Goal: Use online tool/utility: Utilize a website feature to perform a specific function

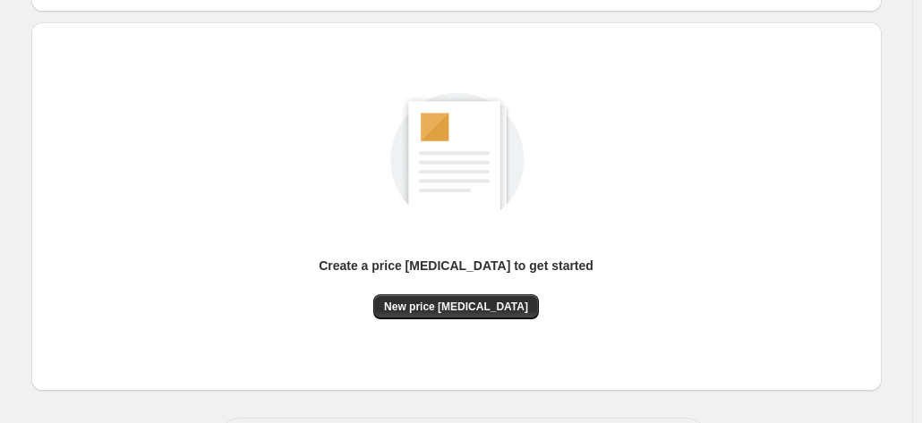
scroll to position [179, 0]
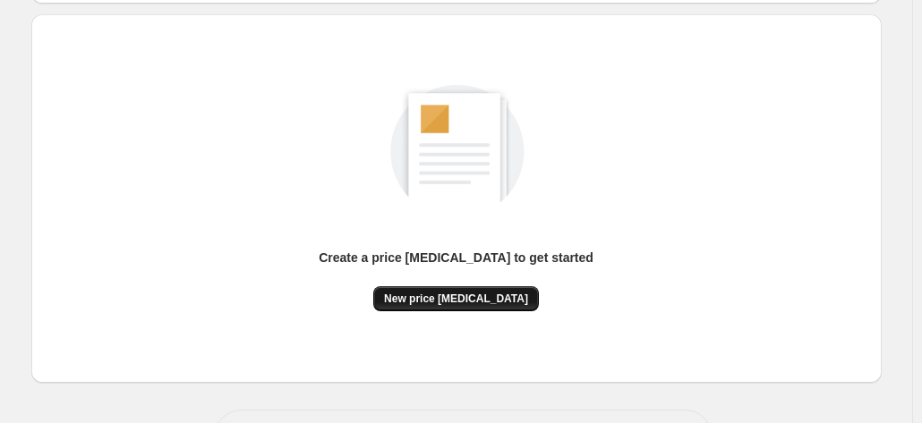
click at [434, 288] on button "New price [MEDICAL_DATA]" at bounding box center [456, 298] width 166 height 25
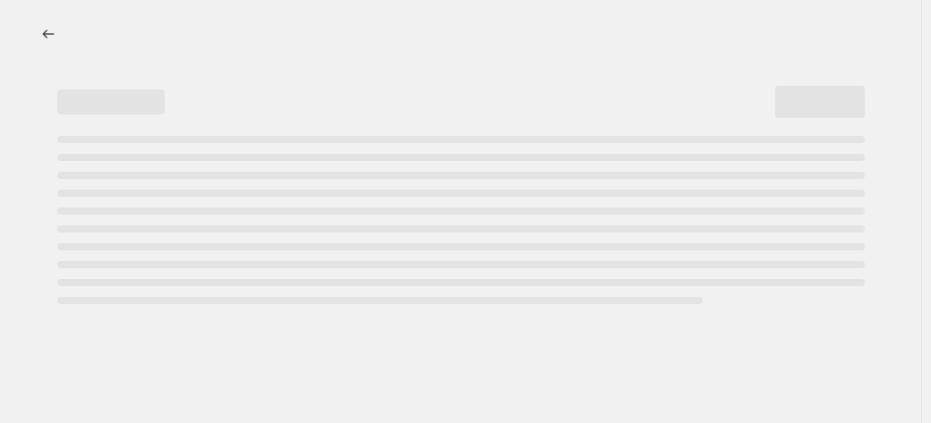
select select "percentage"
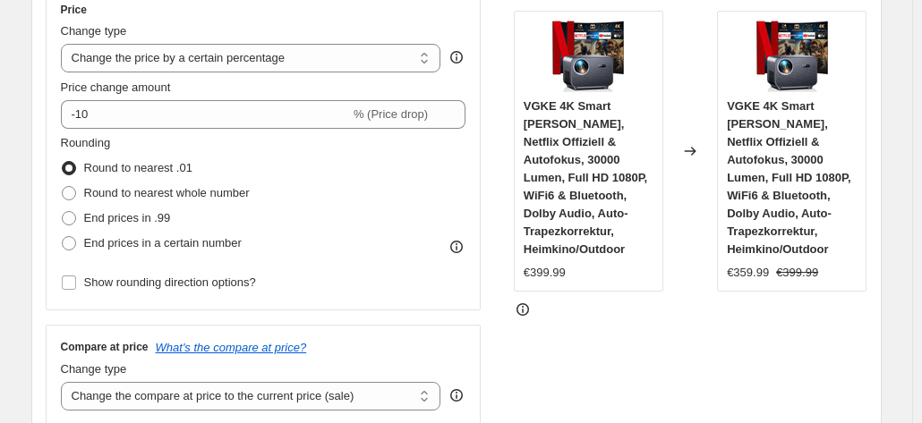
scroll to position [358, 0]
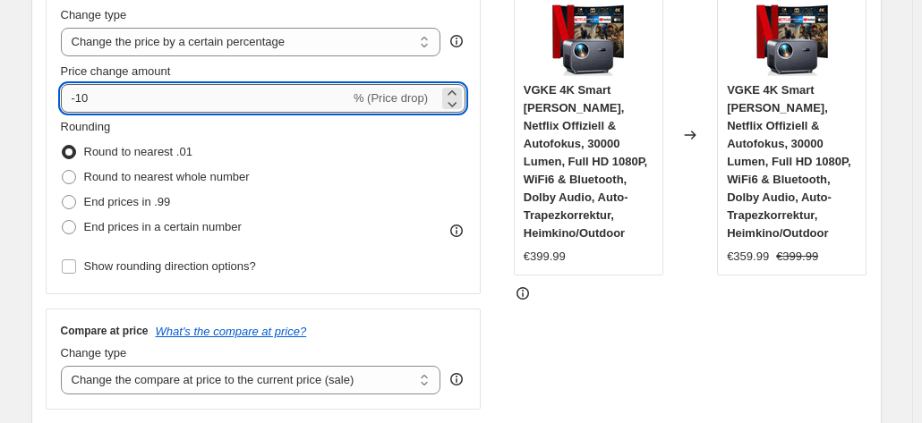
click at [146, 100] on input "-10" at bounding box center [205, 98] width 289 height 29
type input "-1"
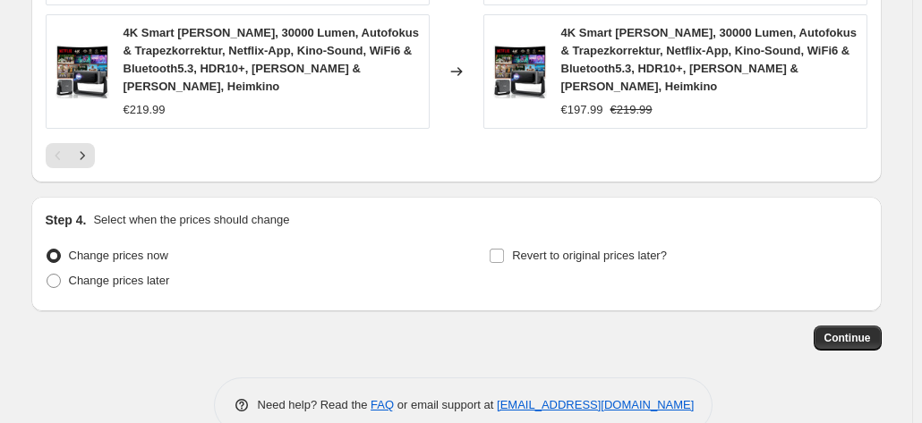
scroll to position [1551, 0]
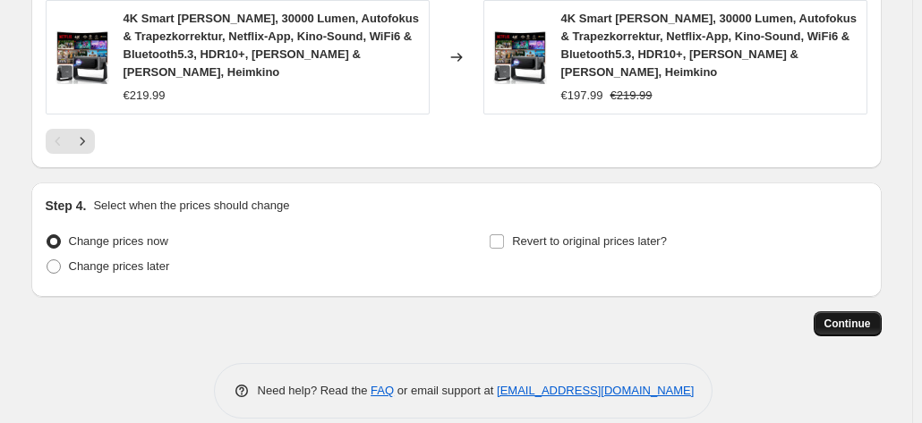
type input "-35"
click at [877, 325] on button "Continue" at bounding box center [848, 323] width 68 height 25
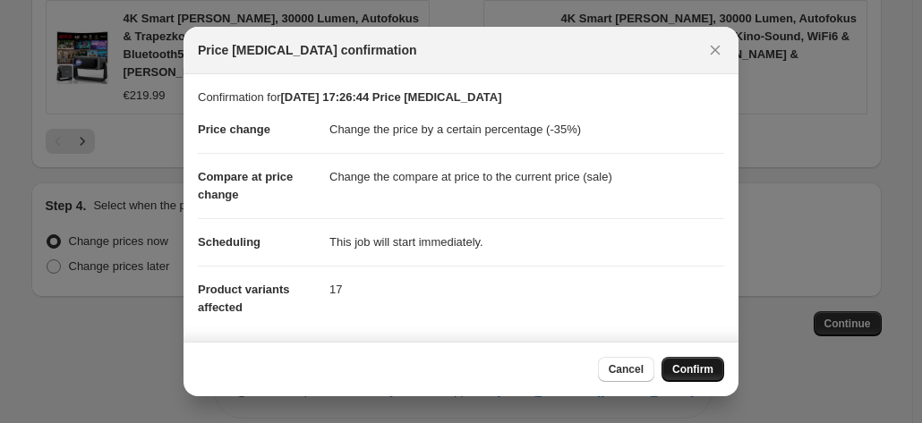
click at [684, 365] on span "Confirm" at bounding box center [692, 370] width 41 height 14
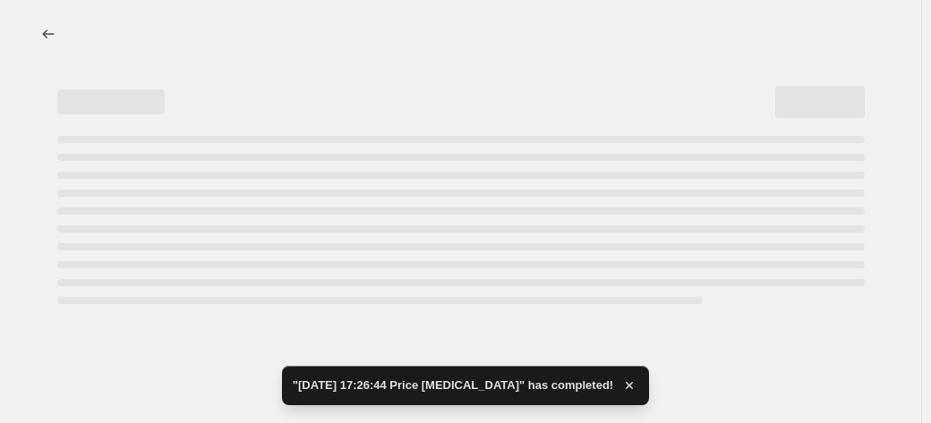
select select "percentage"
